Goal: Find specific page/section: Find specific page/section

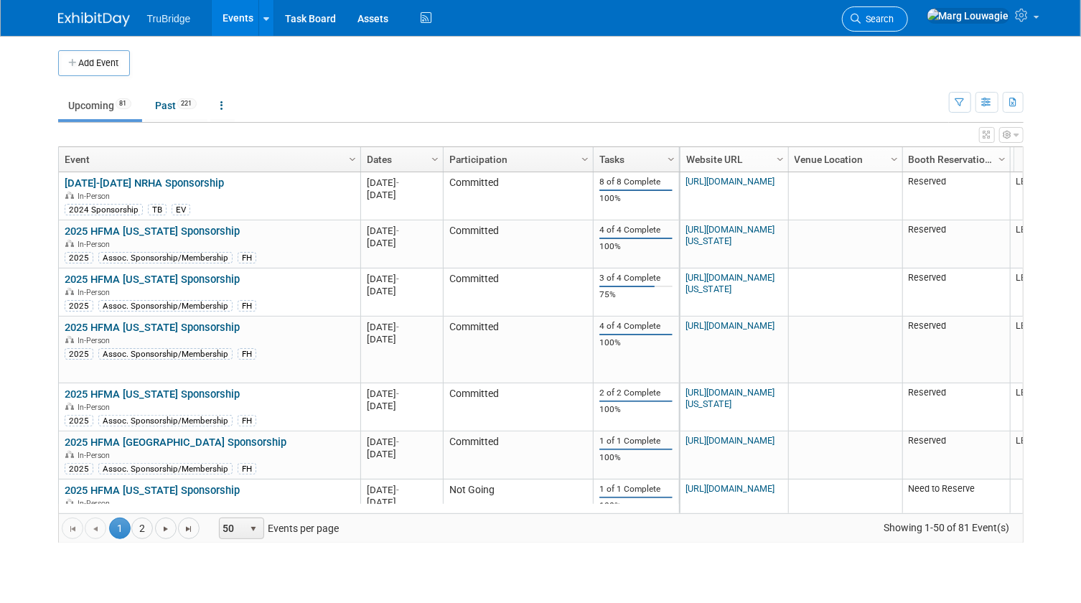
click at [894, 21] on span "Search" at bounding box center [877, 19] width 33 height 11
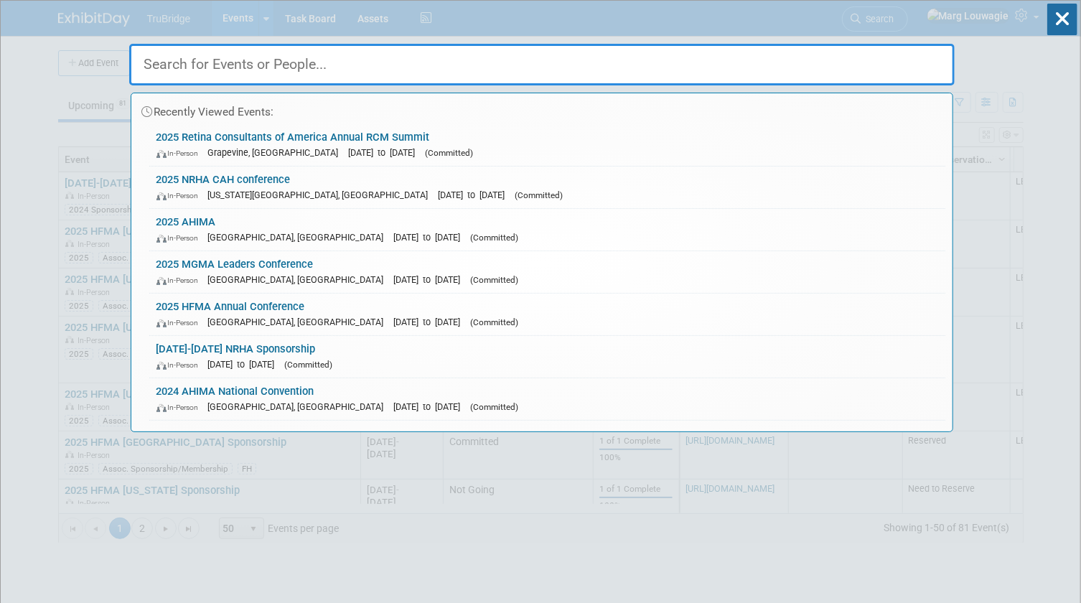
click at [899, 59] on input "text" at bounding box center [541, 65] width 825 height 42
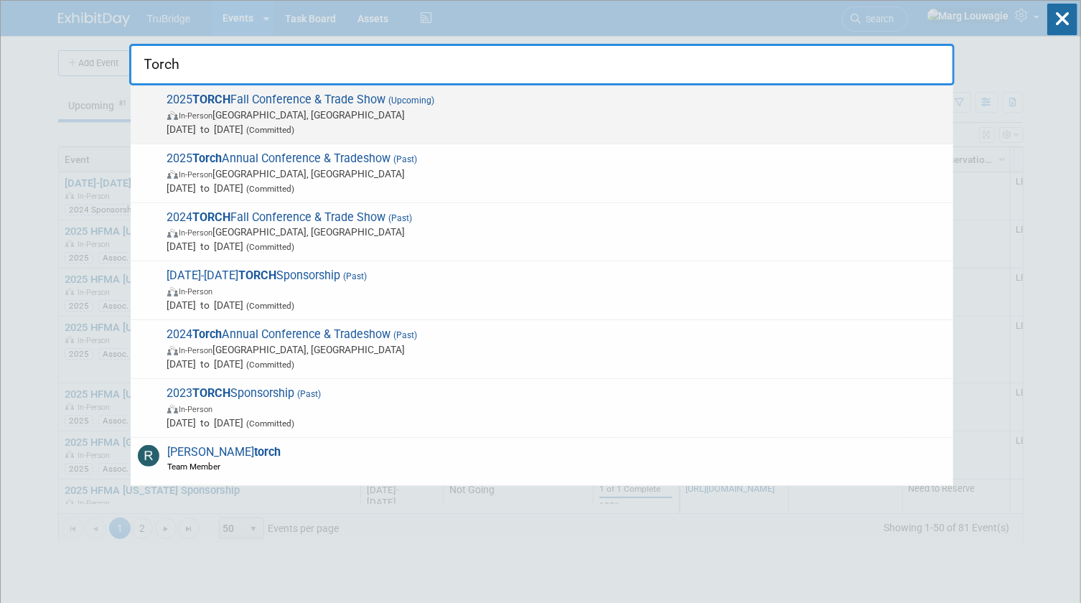
type input "Torch"
click at [395, 113] on span "In-Person [GEOGRAPHIC_DATA], [GEOGRAPHIC_DATA]" at bounding box center [556, 115] width 779 height 14
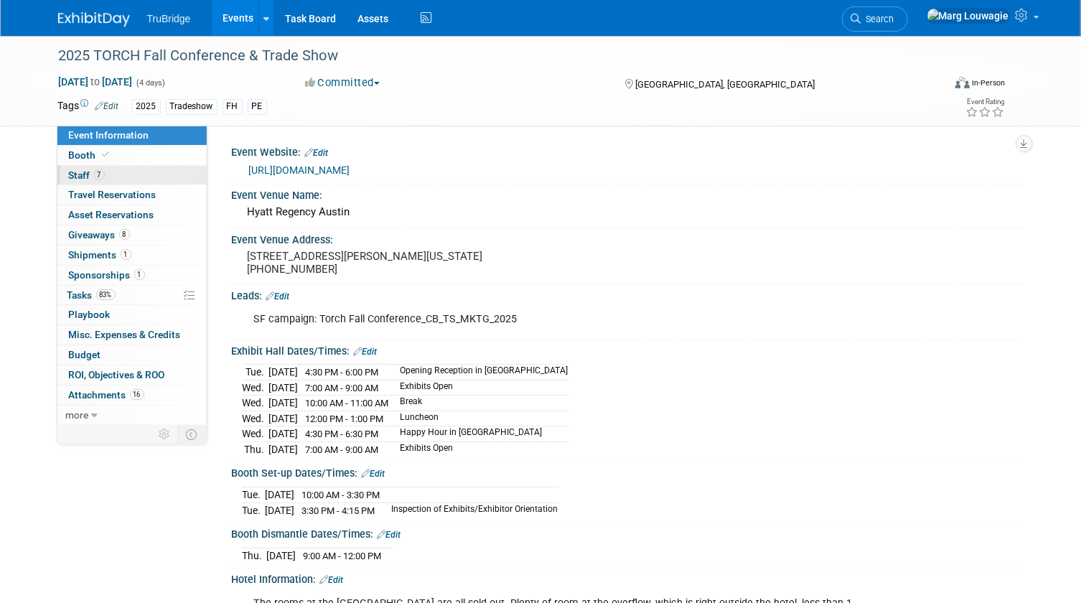
click at [73, 173] on span "Staff 7" at bounding box center [87, 174] width 36 height 11
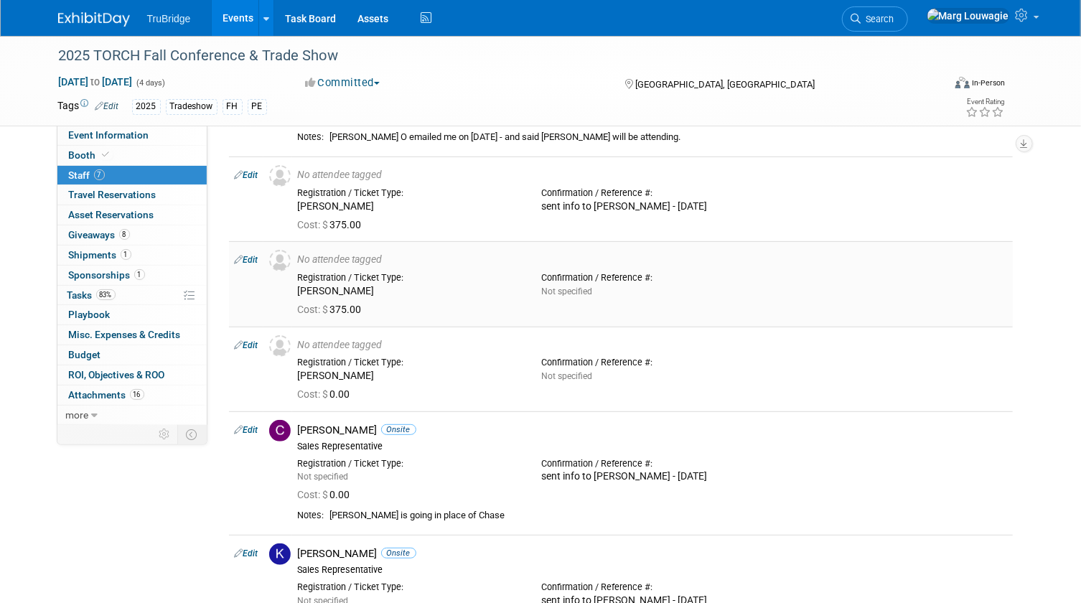
scroll to position [195, 0]
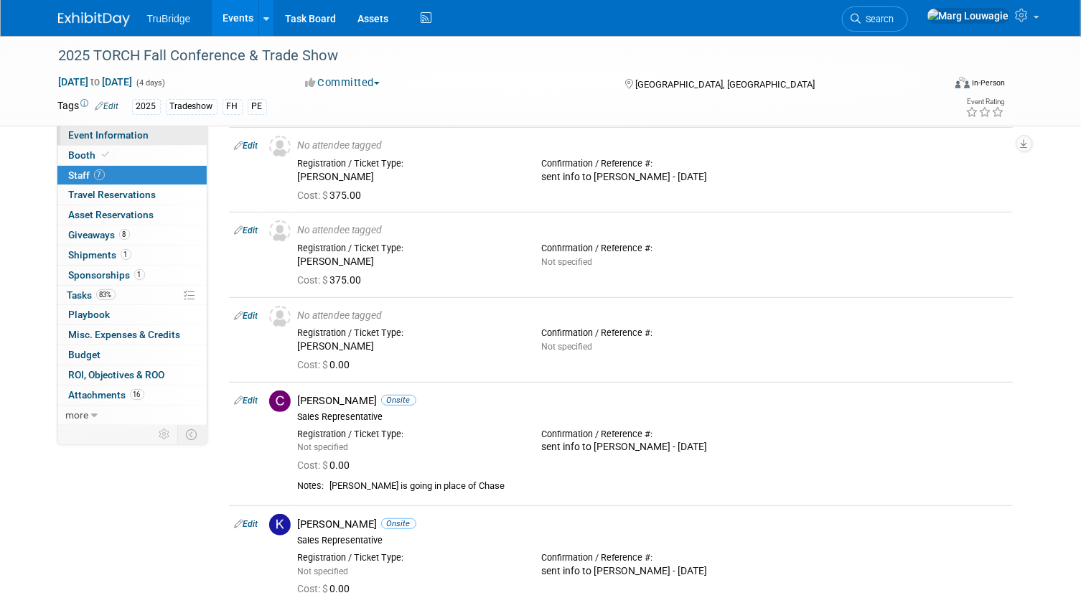
click at [126, 139] on span "Event Information" at bounding box center [109, 134] width 80 height 11
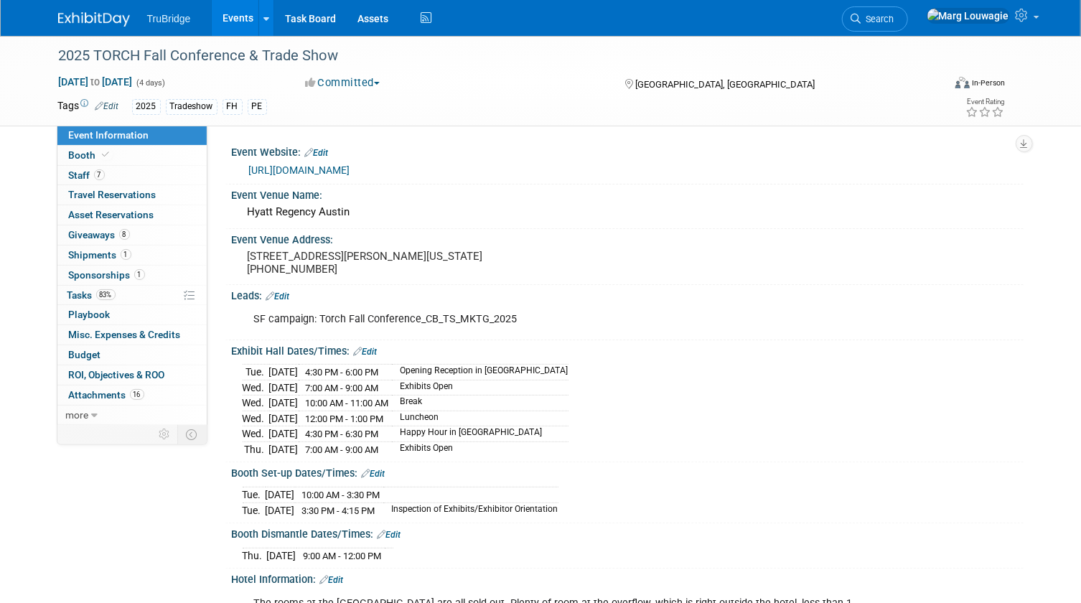
scroll to position [65, 0]
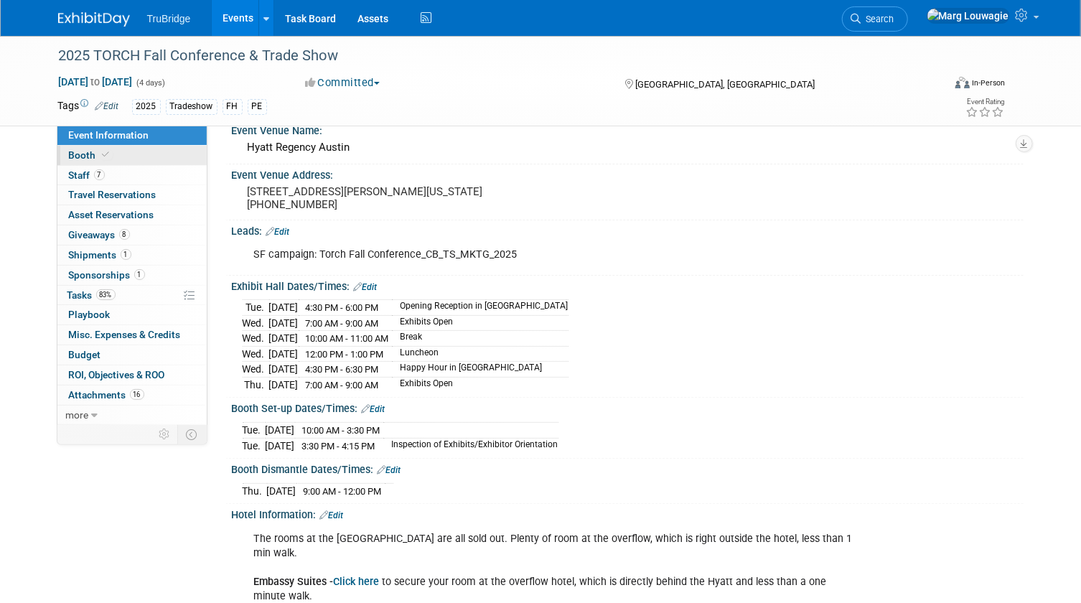
click at [123, 151] on link "Booth" at bounding box center [131, 155] width 149 height 19
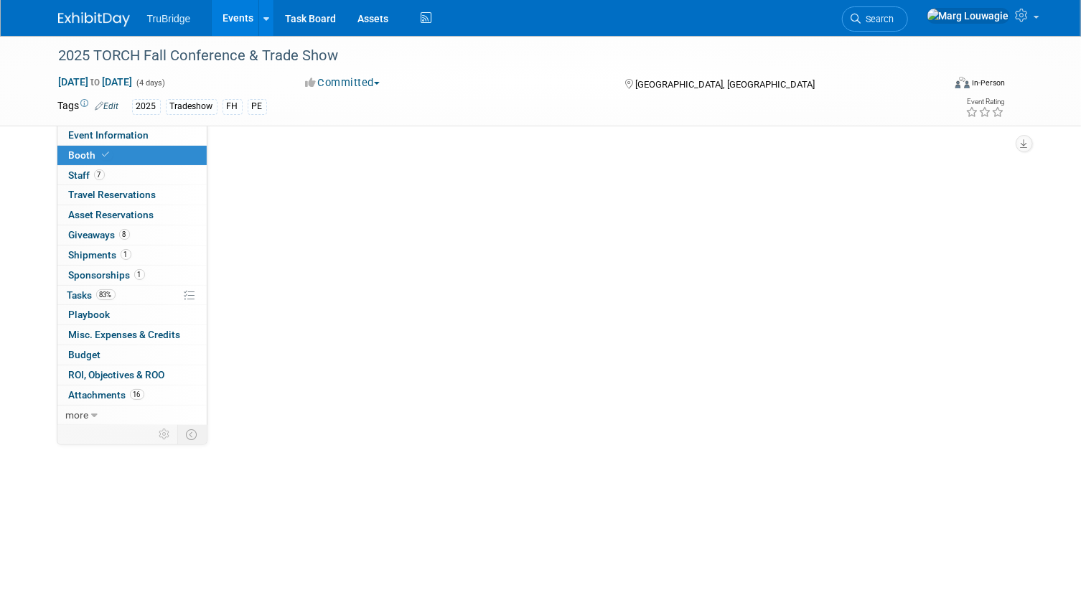
scroll to position [0, 0]
